Goal: Communication & Community: Connect with others

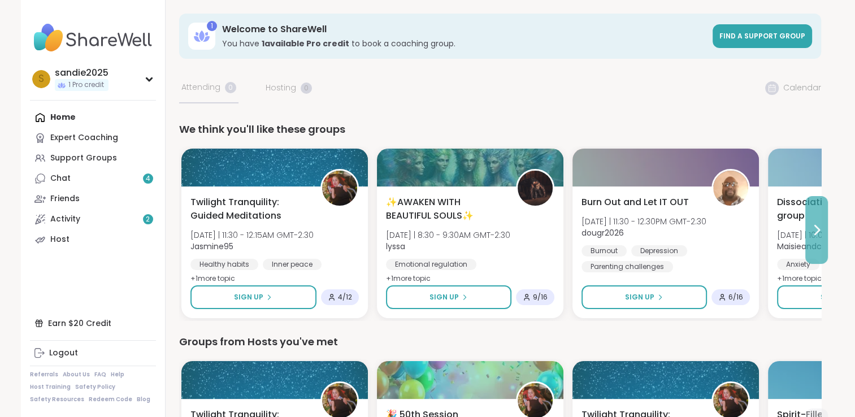
click at [816, 227] on icon at bounding box center [817, 229] width 5 height 9
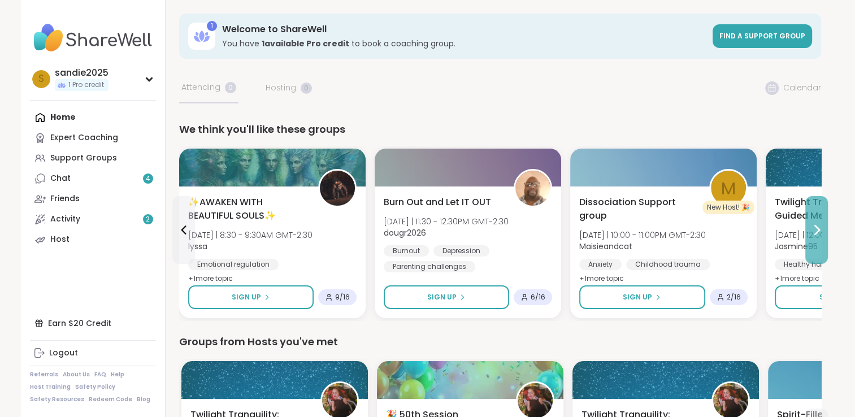
click at [816, 227] on icon at bounding box center [817, 229] width 5 height 9
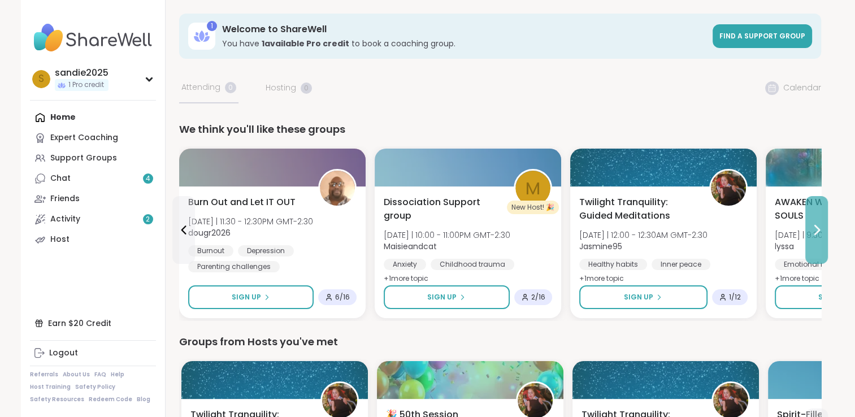
click at [816, 227] on icon at bounding box center [817, 229] width 5 height 9
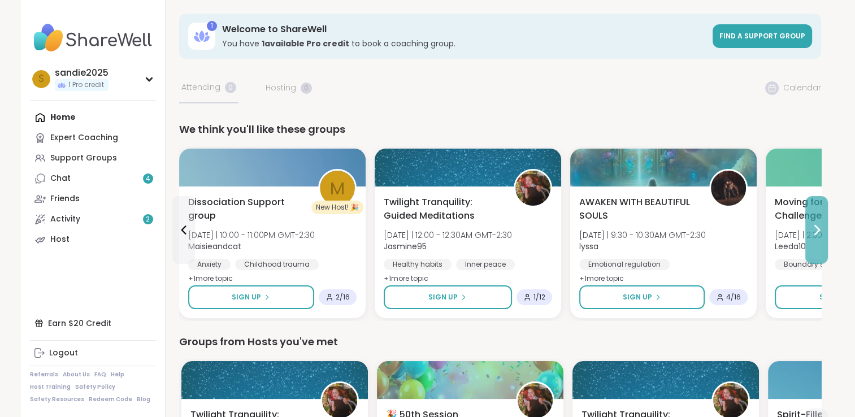
click at [816, 227] on icon at bounding box center [817, 229] width 5 height 9
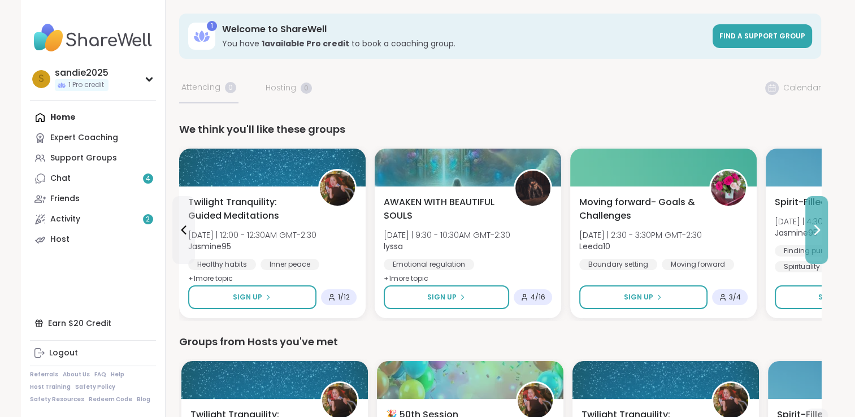
click at [816, 227] on icon at bounding box center [817, 229] width 5 height 9
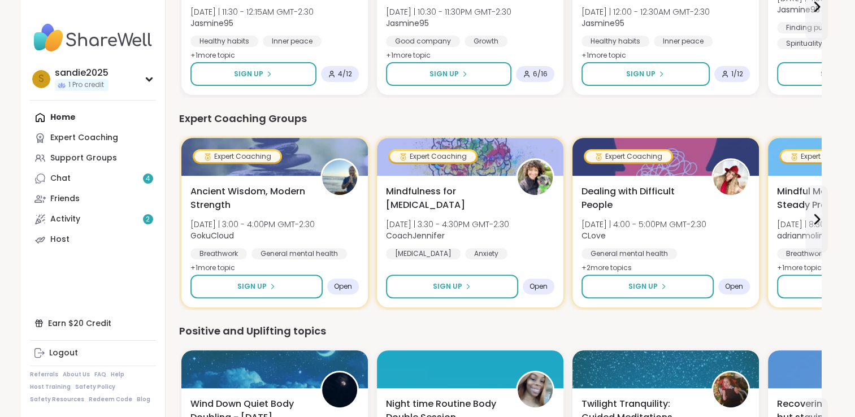
scroll to position [437, 0]
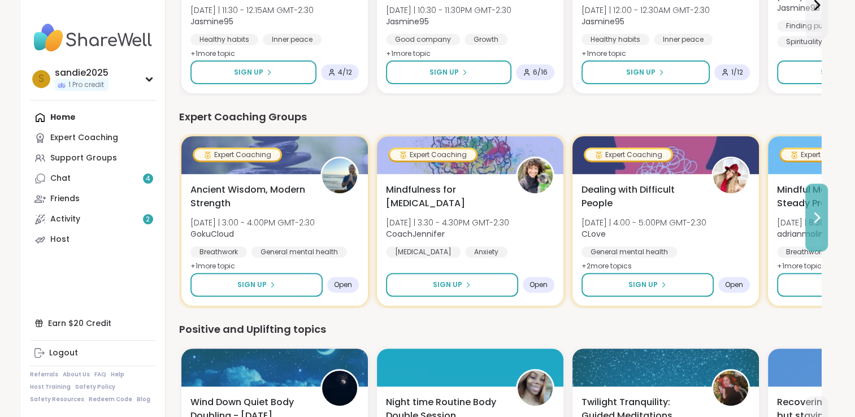
click at [812, 211] on icon at bounding box center [817, 218] width 14 height 14
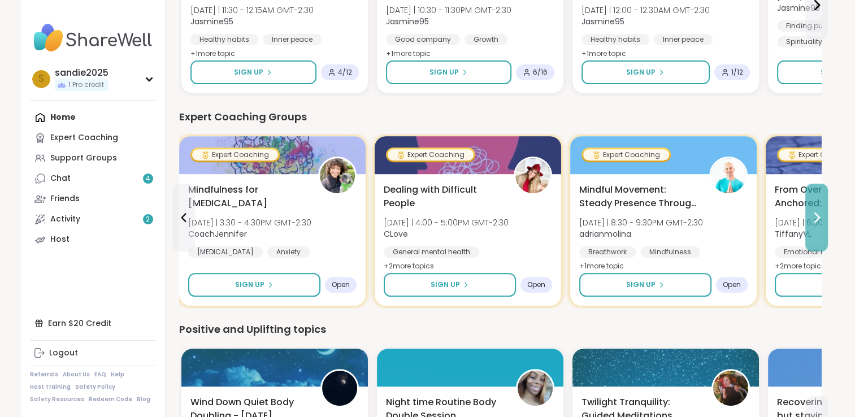
click at [814, 209] on button at bounding box center [816, 218] width 23 height 68
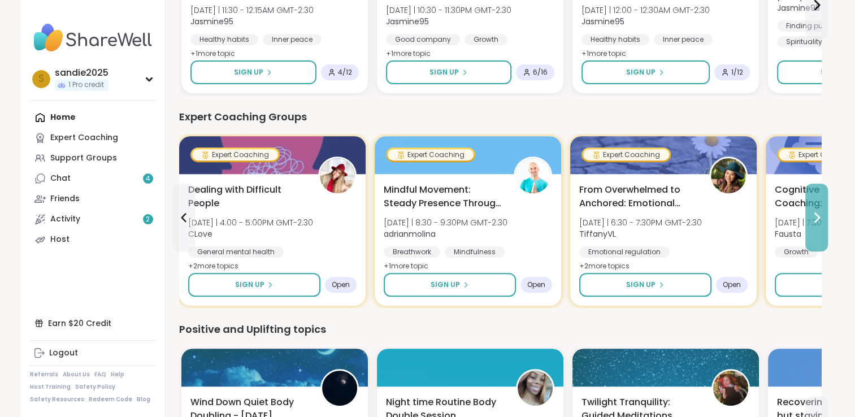
click at [814, 209] on button at bounding box center [816, 218] width 23 height 68
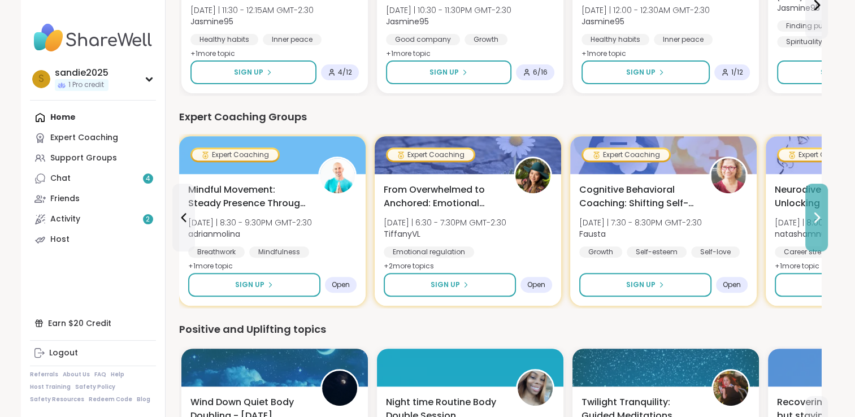
click at [814, 209] on button at bounding box center [816, 218] width 23 height 68
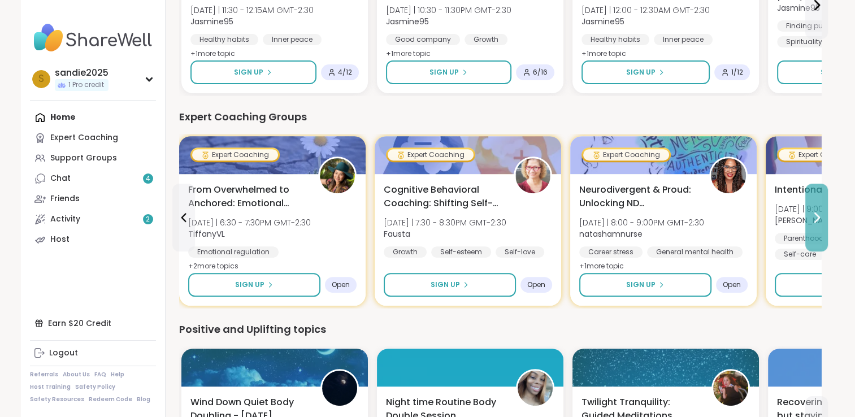
click at [814, 209] on button at bounding box center [816, 218] width 23 height 68
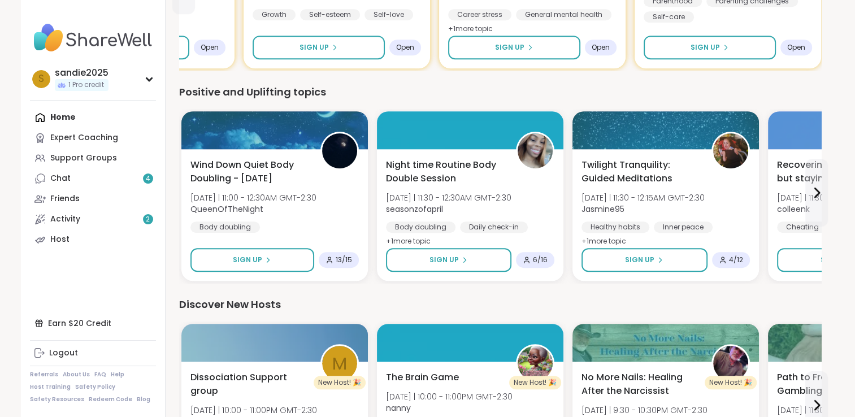
scroll to position [676, 0]
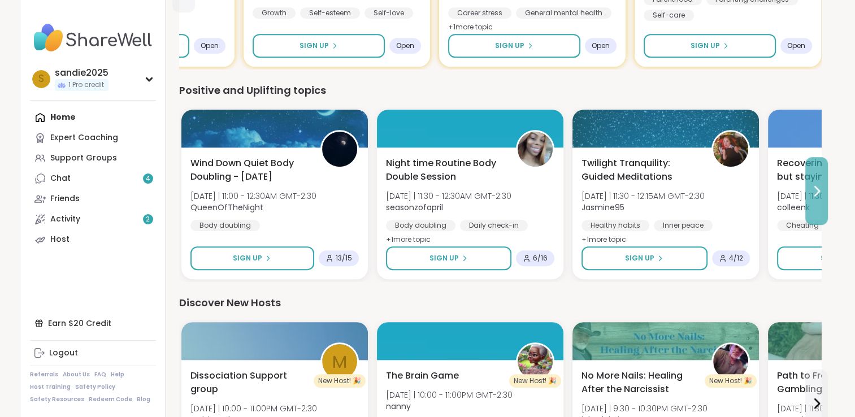
click at [817, 193] on icon at bounding box center [817, 191] width 14 height 14
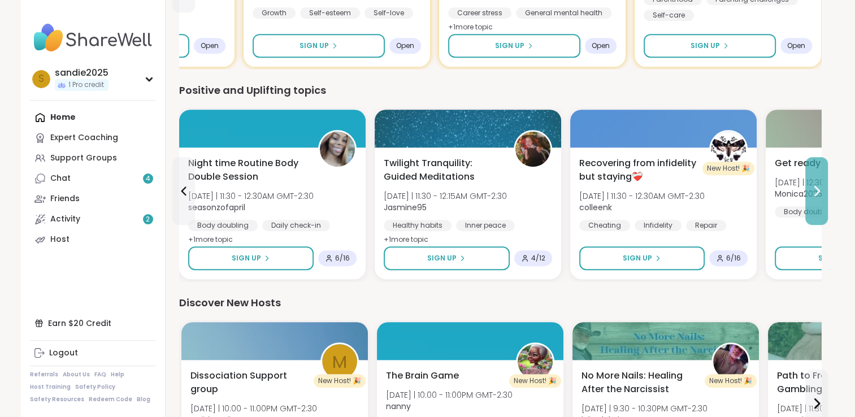
click at [817, 196] on icon at bounding box center [817, 191] width 14 height 14
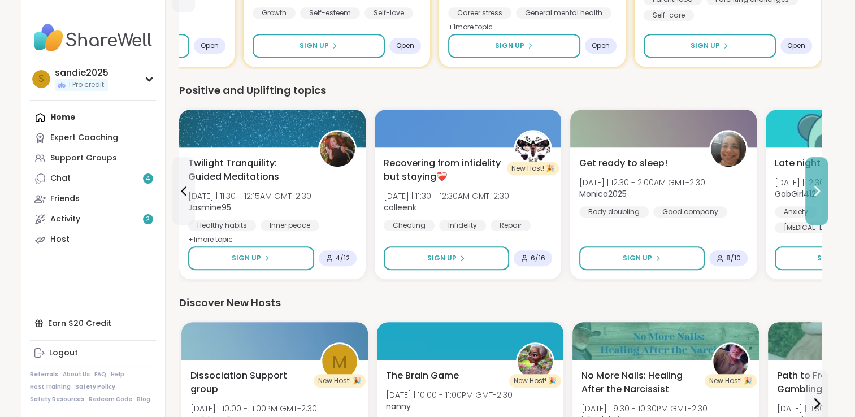
click at [817, 196] on icon at bounding box center [817, 191] width 14 height 14
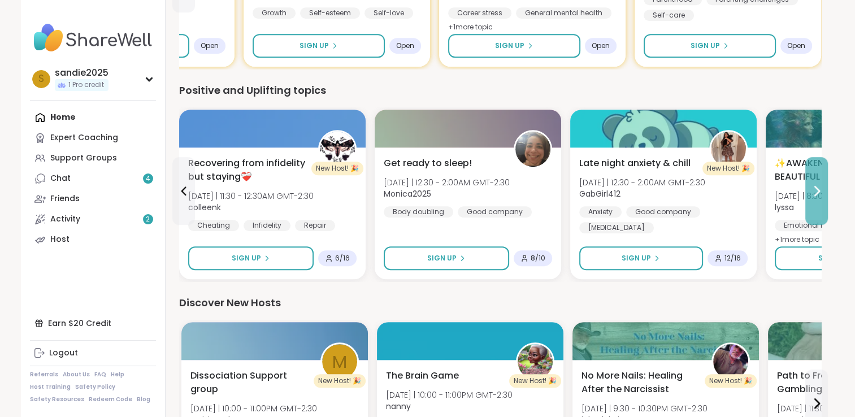
click at [817, 196] on icon at bounding box center [817, 191] width 14 height 14
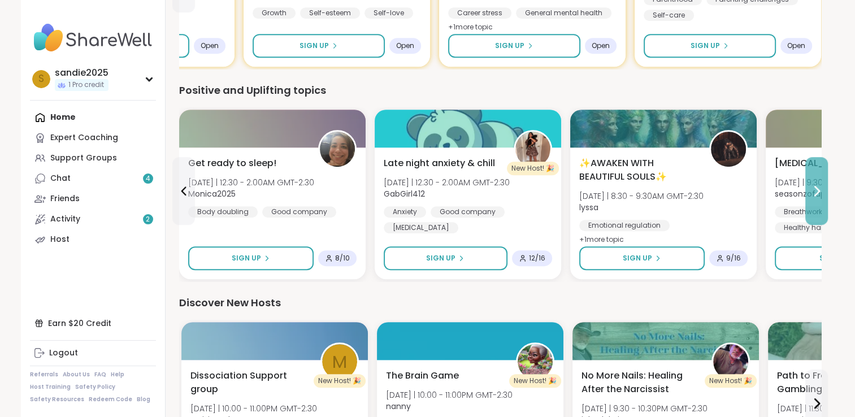
click at [817, 196] on icon at bounding box center [817, 191] width 14 height 14
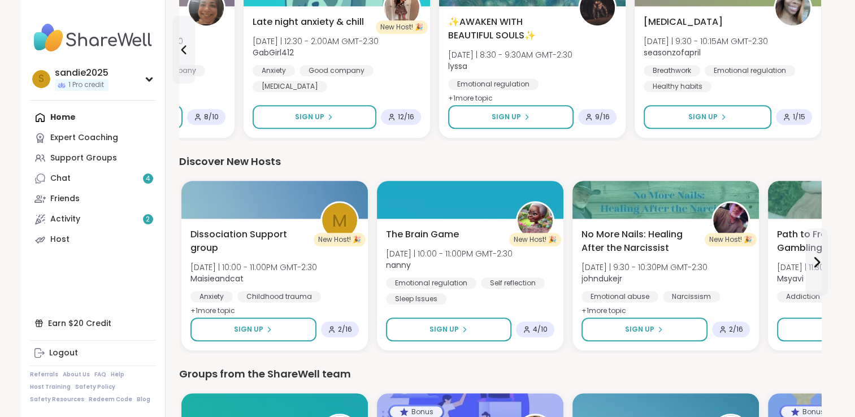
scroll to position [819, 0]
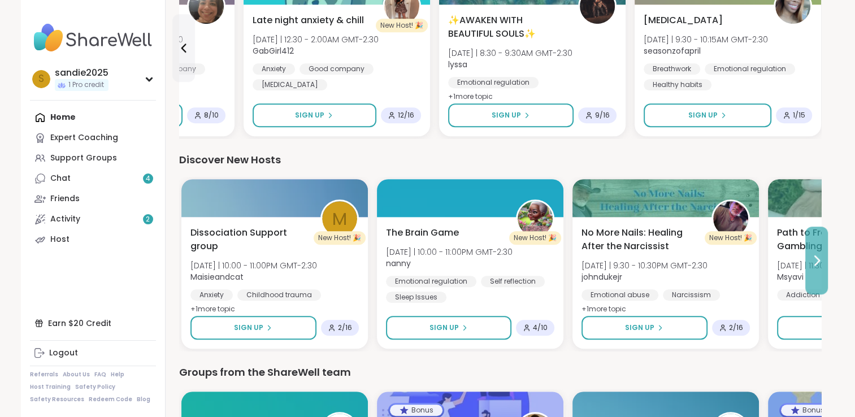
click at [814, 261] on icon at bounding box center [817, 261] width 14 height 14
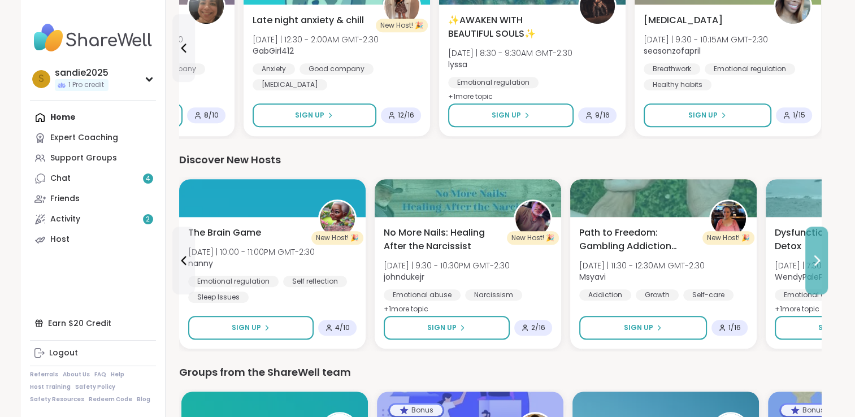
click at [814, 261] on icon at bounding box center [817, 261] width 14 height 14
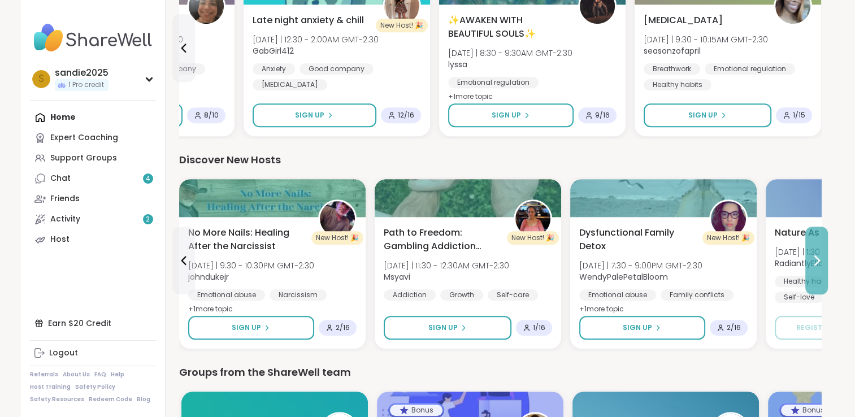
click at [814, 261] on icon at bounding box center [817, 261] width 14 height 14
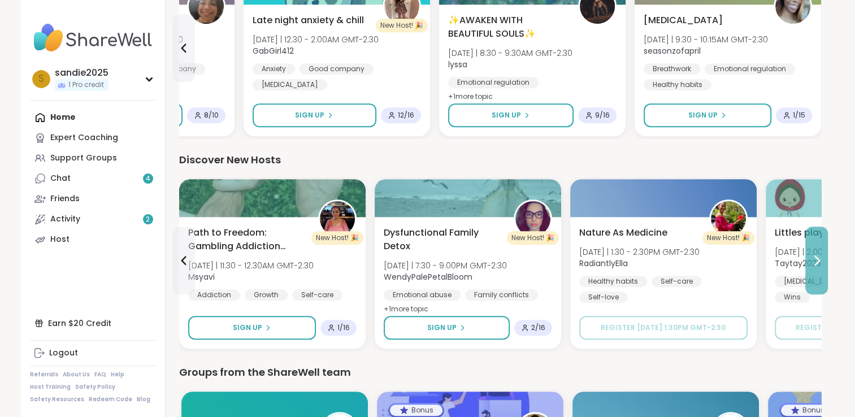
click at [814, 261] on icon at bounding box center [817, 261] width 14 height 14
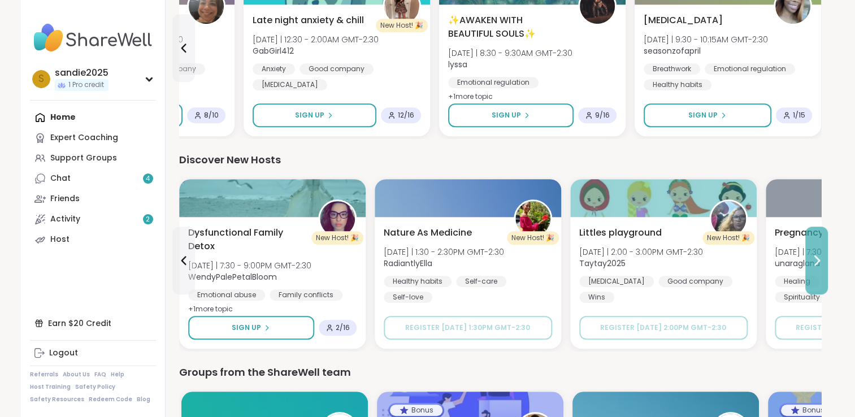
click at [814, 261] on icon at bounding box center [817, 261] width 14 height 14
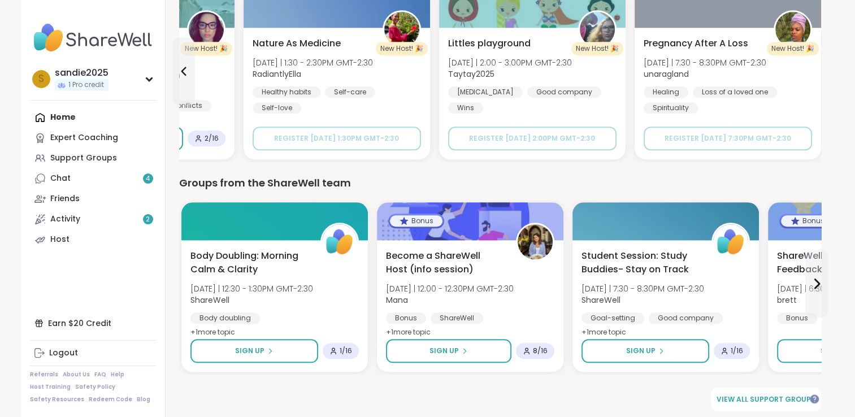
scroll to position [1014, 0]
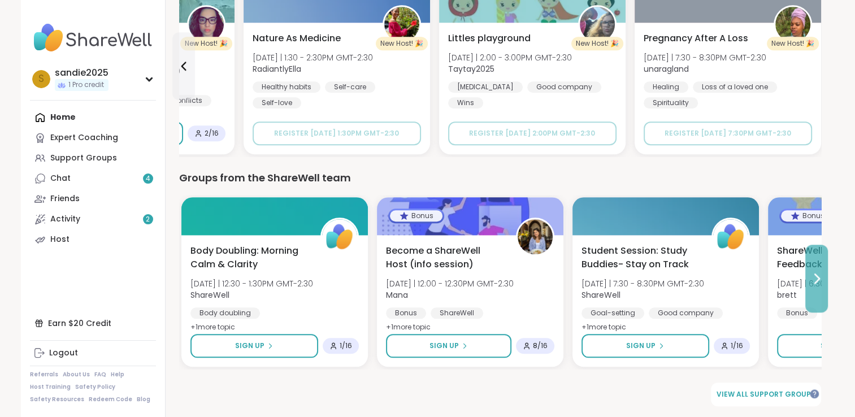
click at [811, 281] on icon at bounding box center [817, 279] width 14 height 14
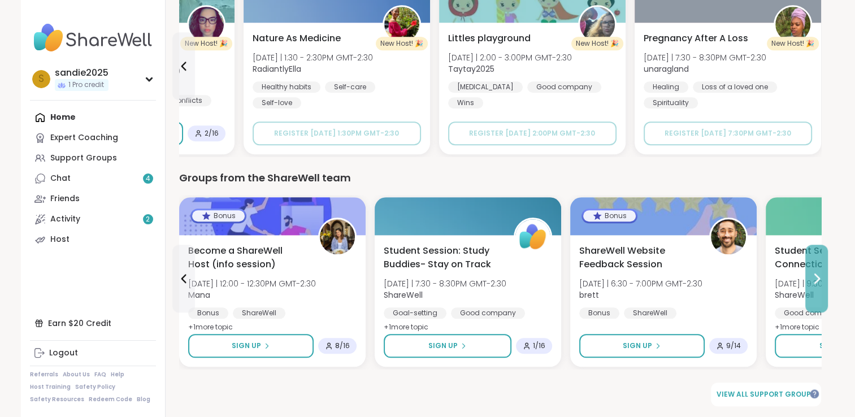
click at [816, 275] on icon at bounding box center [817, 278] width 5 height 9
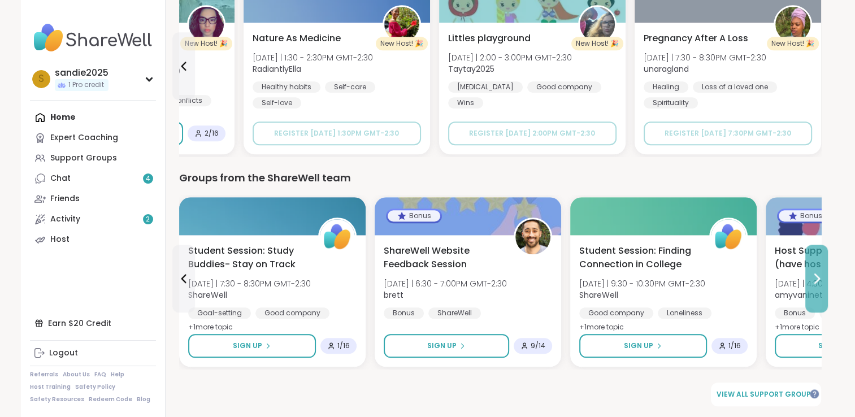
click at [816, 275] on icon at bounding box center [817, 278] width 5 height 9
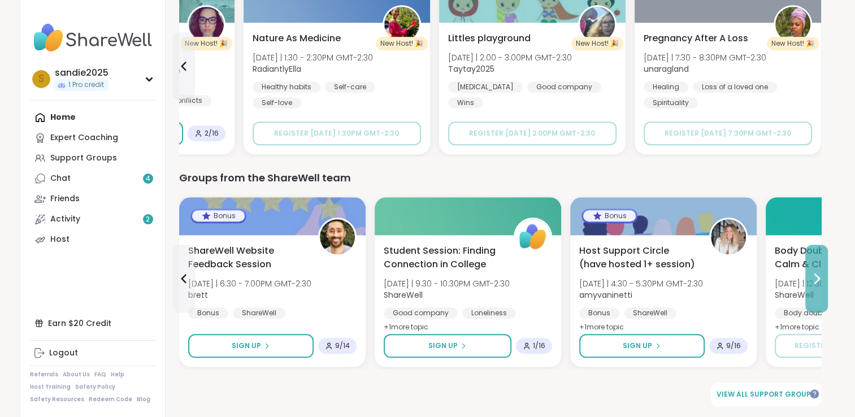
click at [816, 275] on icon at bounding box center [817, 278] width 5 height 9
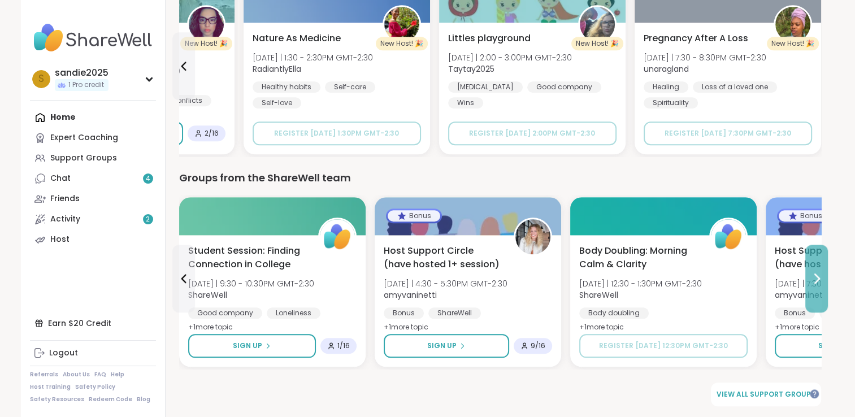
click at [816, 275] on icon at bounding box center [817, 278] width 5 height 9
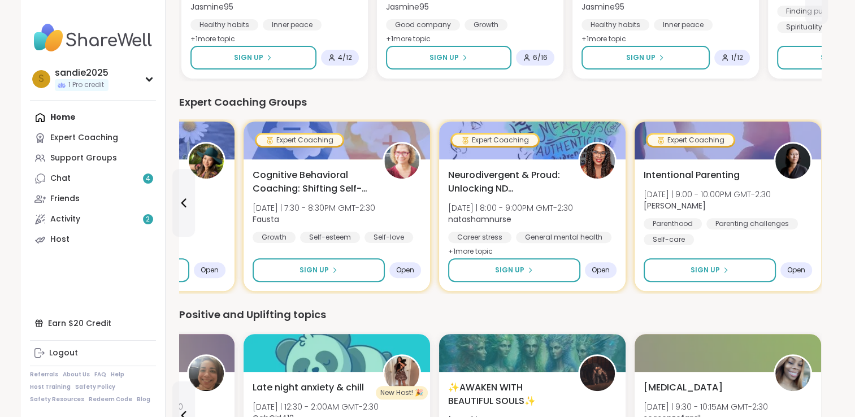
scroll to position [307, 0]
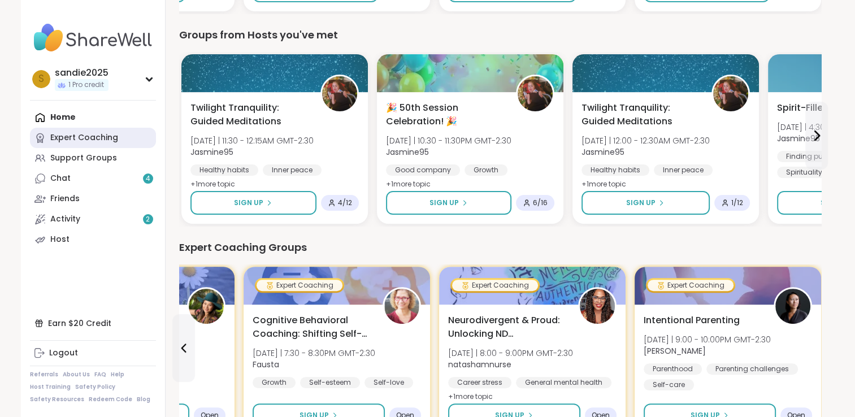
click at [106, 138] on div "Expert Coaching" at bounding box center [84, 137] width 68 height 11
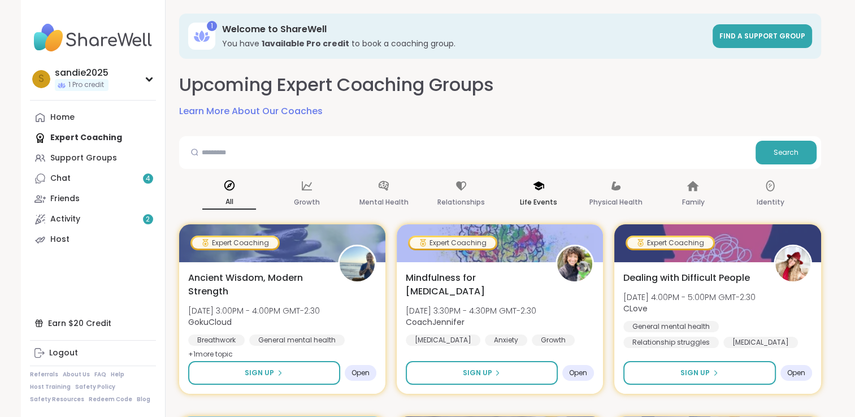
click at [536, 198] on p "Life Events" at bounding box center [538, 202] width 37 height 14
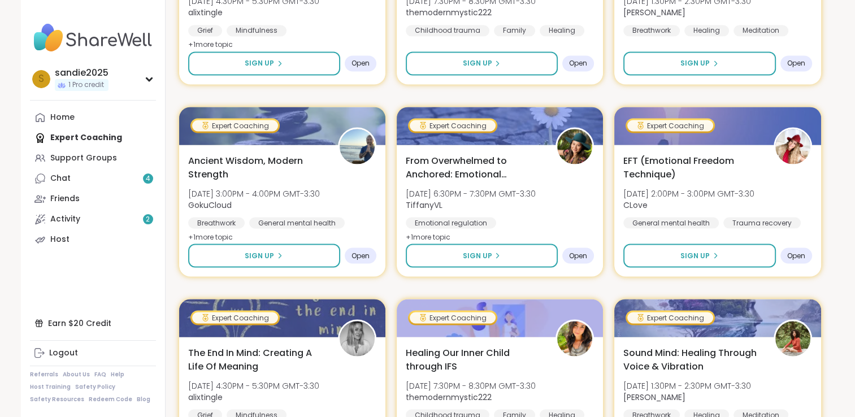
scroll to position [2135, 0]
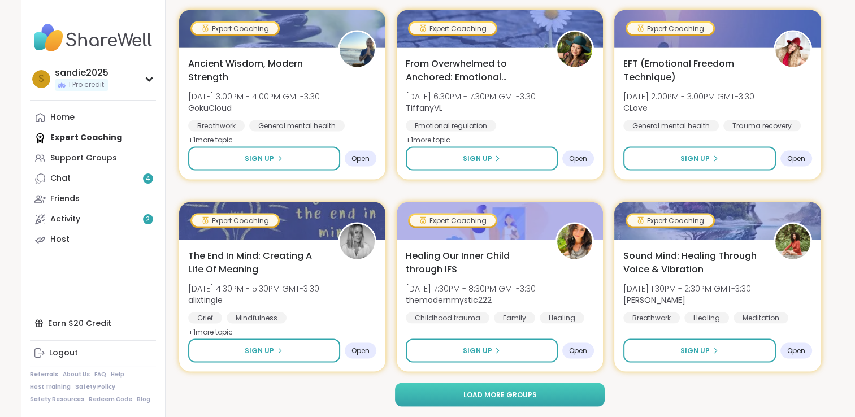
click at [594, 401] on button "Load more groups" at bounding box center [500, 394] width 210 height 24
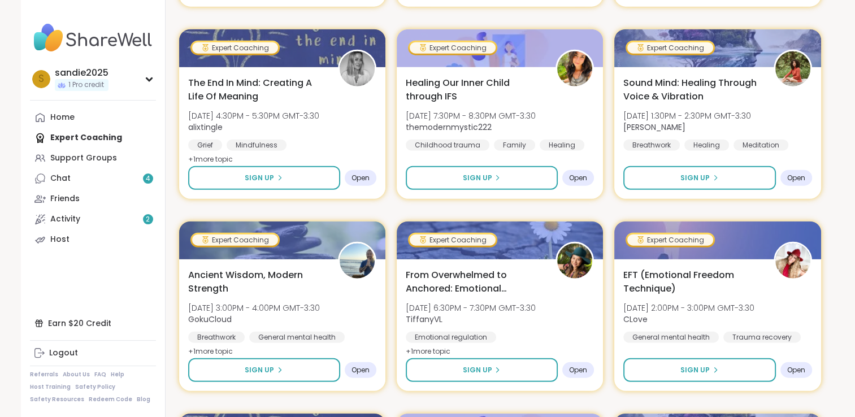
scroll to position [2869, 0]
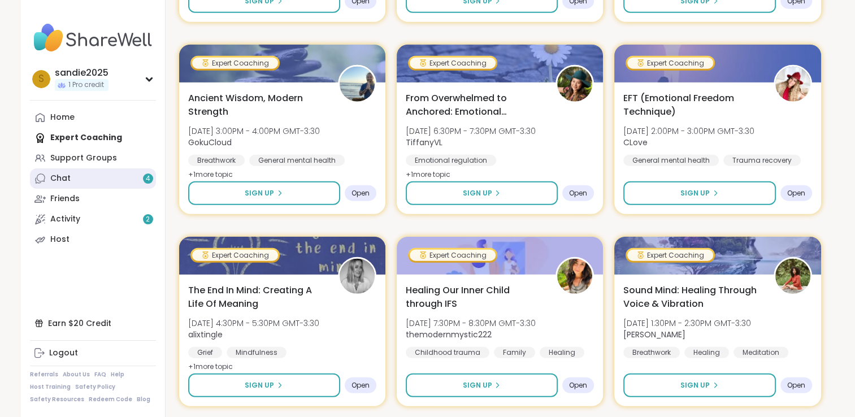
click at [89, 185] on link "Chat 4" at bounding box center [93, 178] width 126 height 20
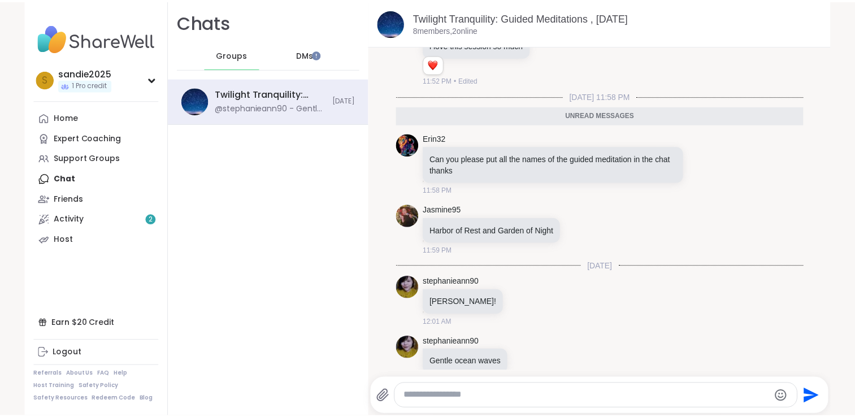
scroll to position [62, 0]
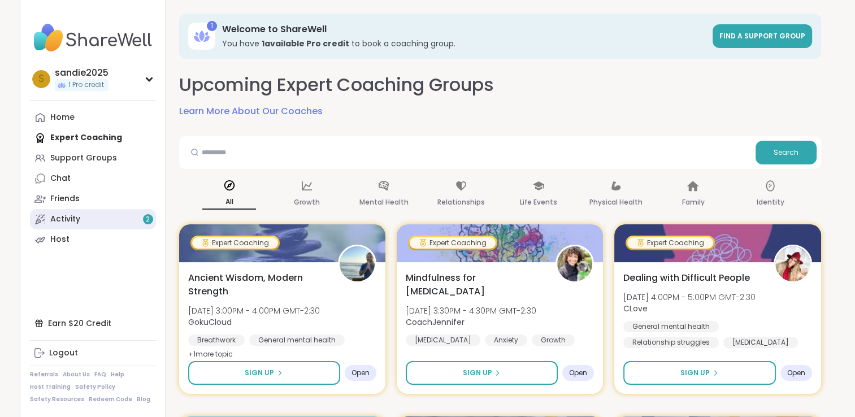
click at [62, 222] on div "Activity 2" at bounding box center [65, 219] width 30 height 11
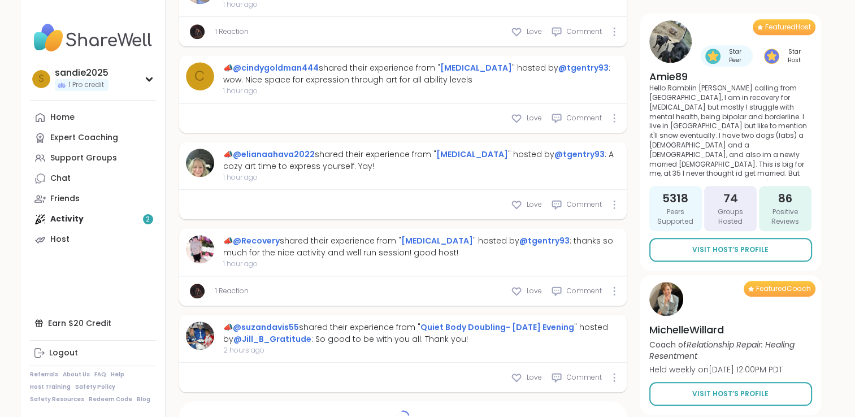
scroll to position [1132, 0]
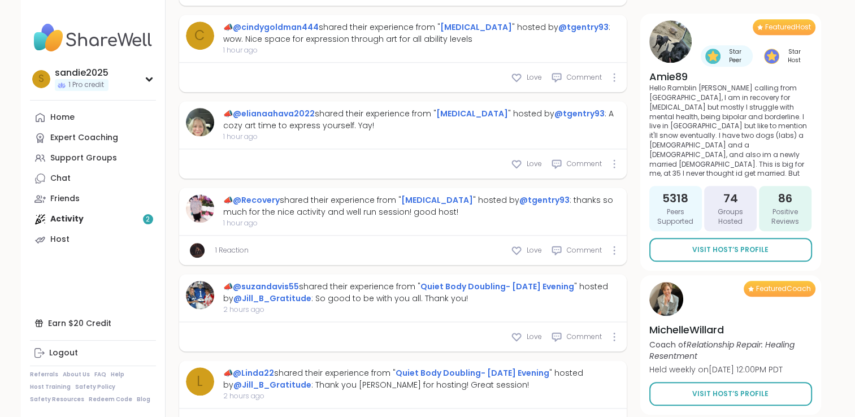
type textarea "*"
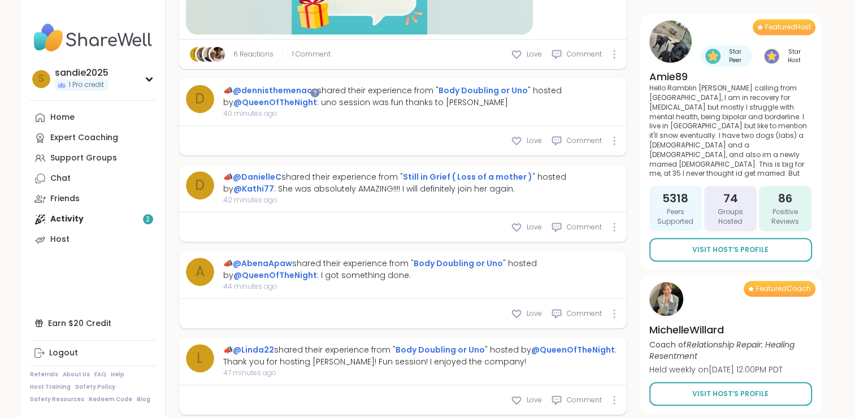
scroll to position [569, 0]
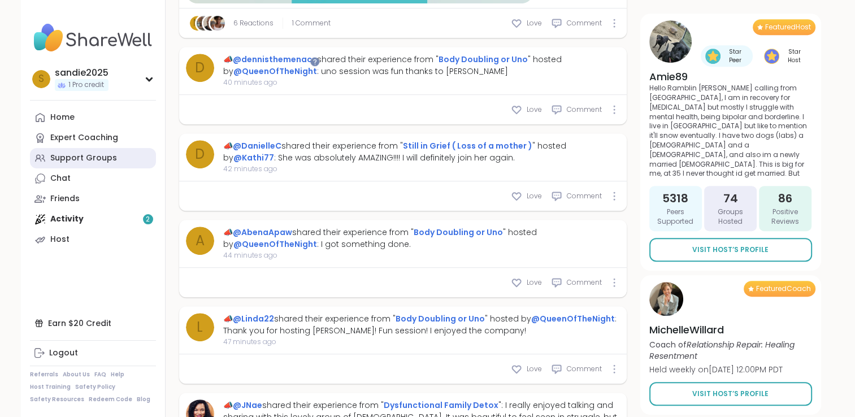
click at [101, 158] on div "Support Groups" at bounding box center [83, 158] width 67 height 11
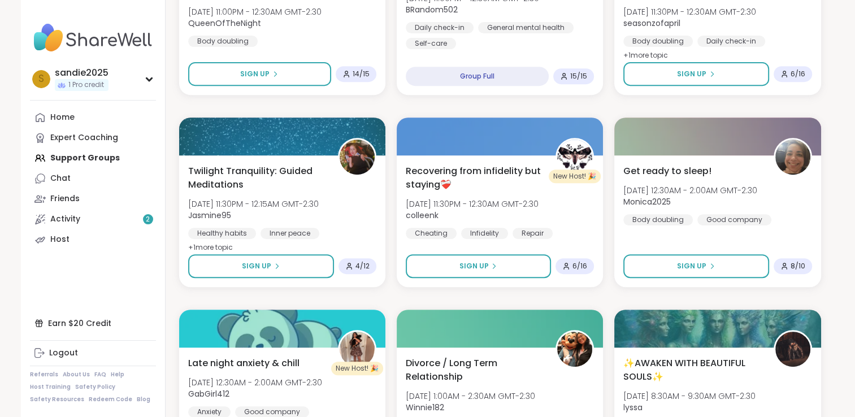
scroll to position [658, 0]
